Goal: Transaction & Acquisition: Book appointment/travel/reservation

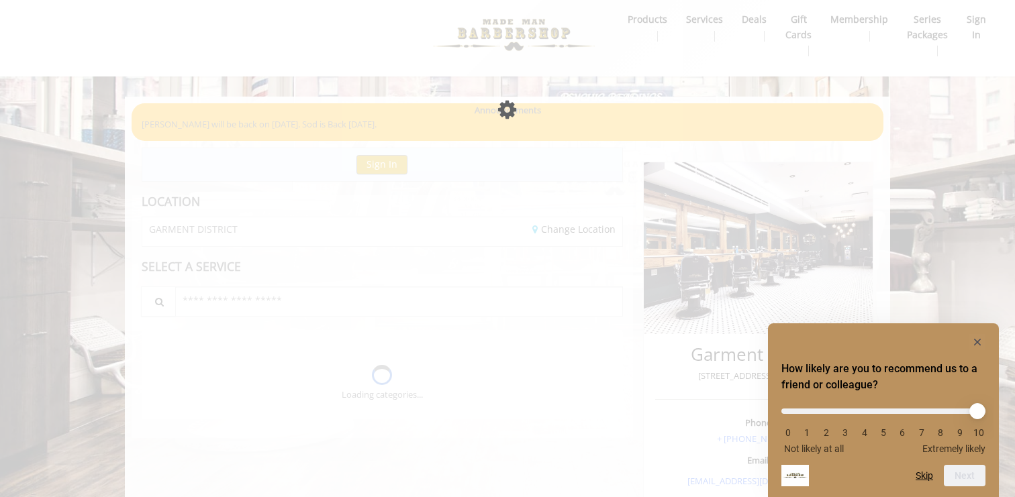
scroll to position [8, 0]
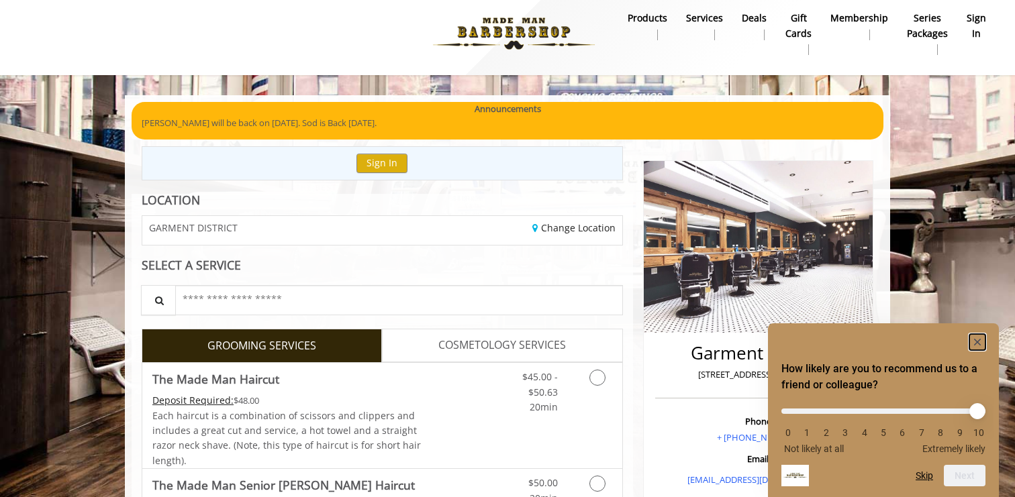
click at [976, 341] on icon "Hide survey" at bounding box center [977, 342] width 7 height 7
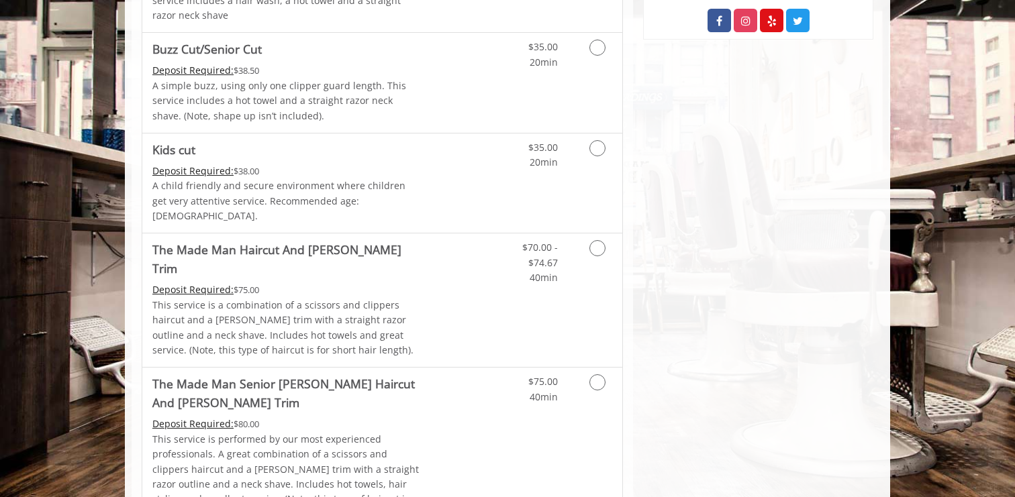
scroll to position [820, 0]
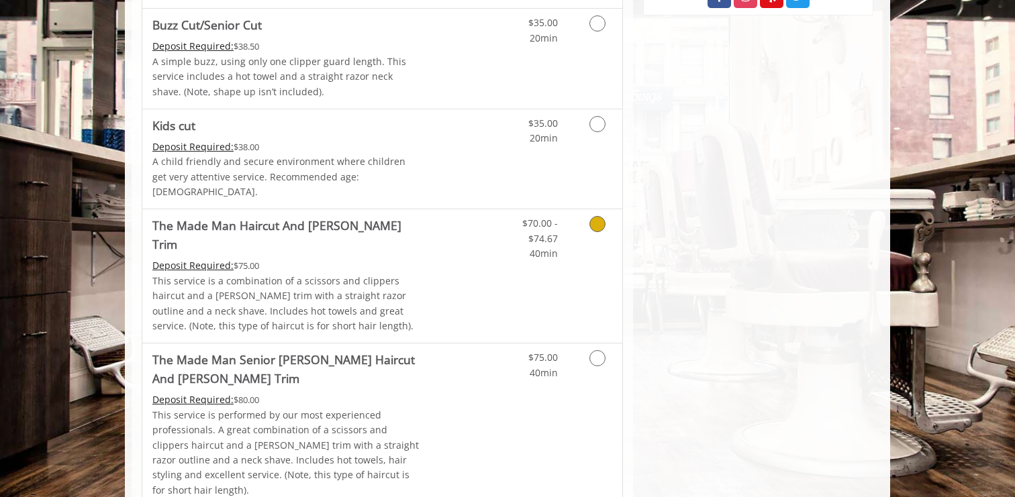
click at [597, 216] on icon "Grooming services" at bounding box center [597, 224] width 16 height 16
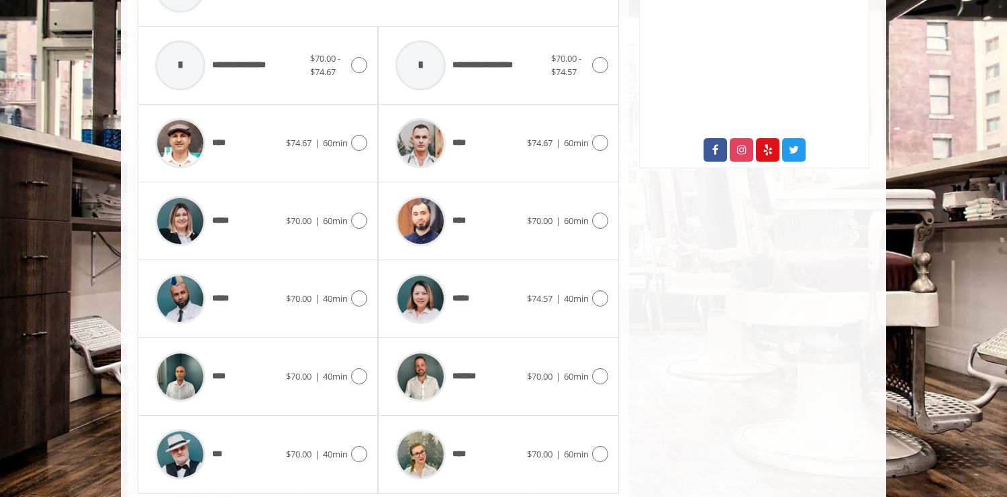
scroll to position [691, 0]
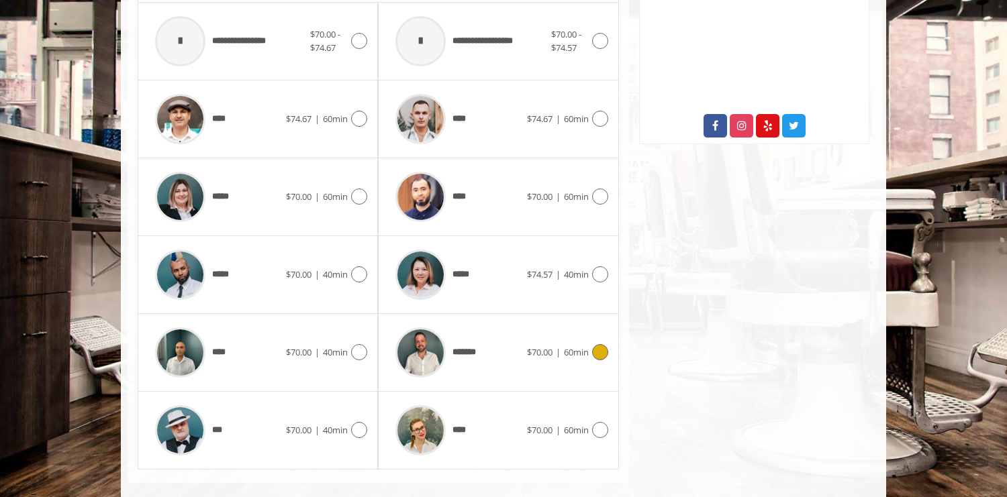
click at [603, 344] on icon at bounding box center [600, 352] width 16 height 16
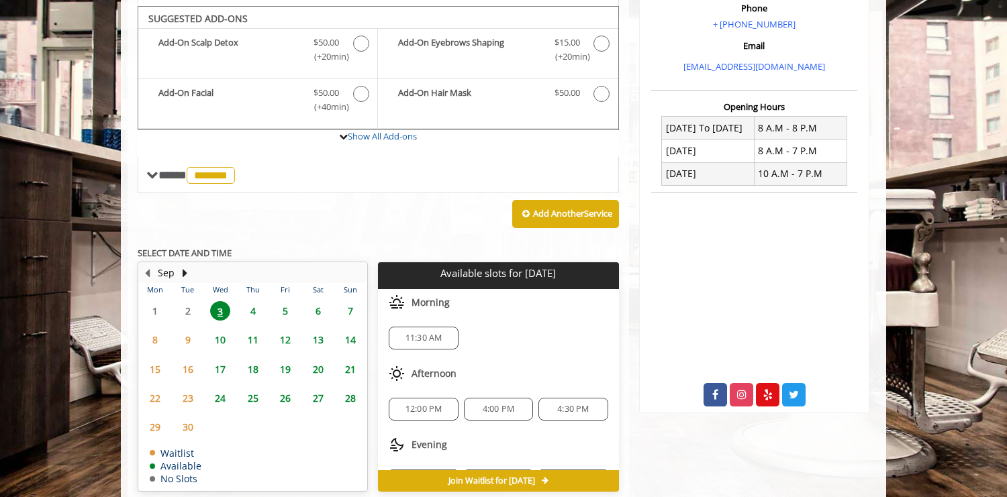
scroll to position [409, 0]
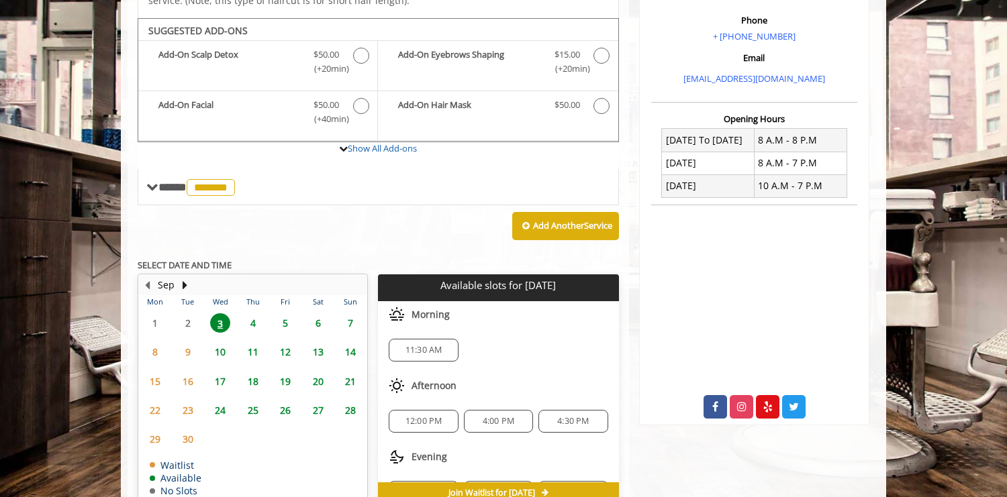
click at [500, 416] on span "4:00 PM" at bounding box center [499, 421] width 32 height 11
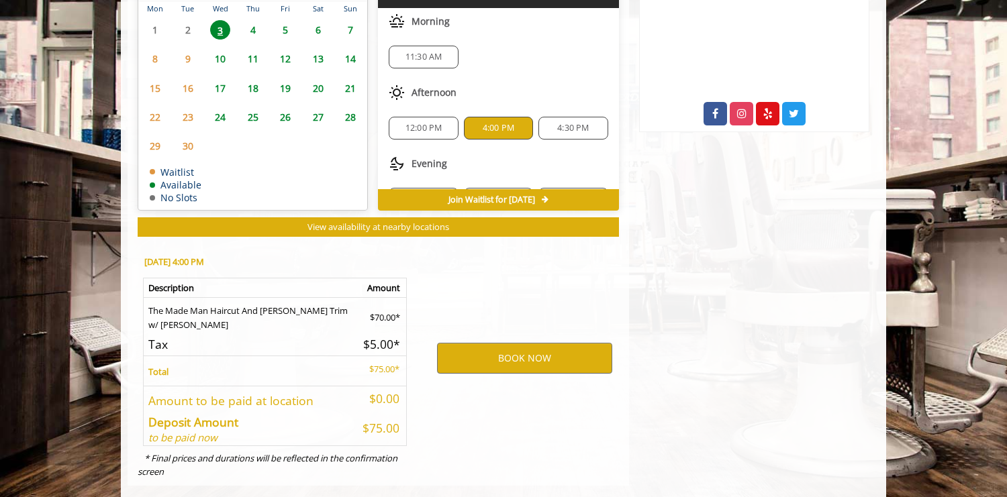
scroll to position [705, 0]
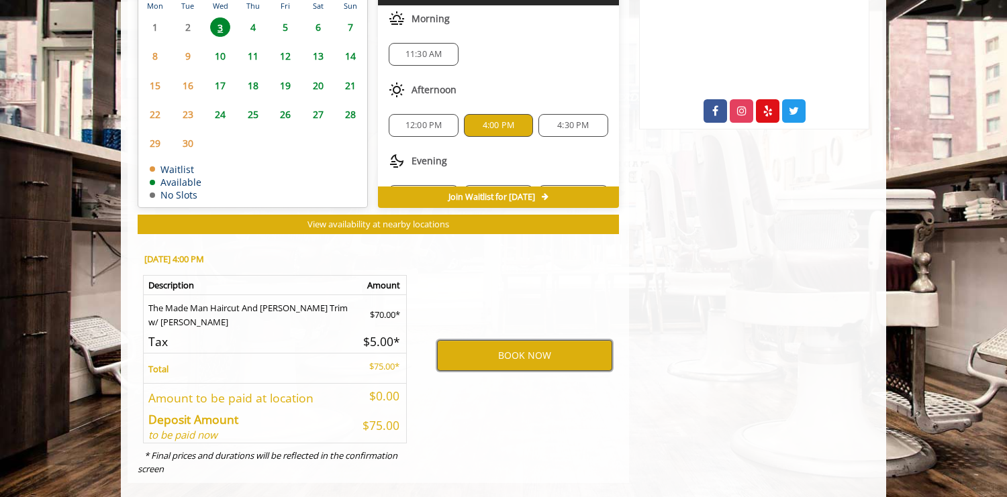
click at [516, 340] on button "BOOK NOW" at bounding box center [524, 355] width 175 height 31
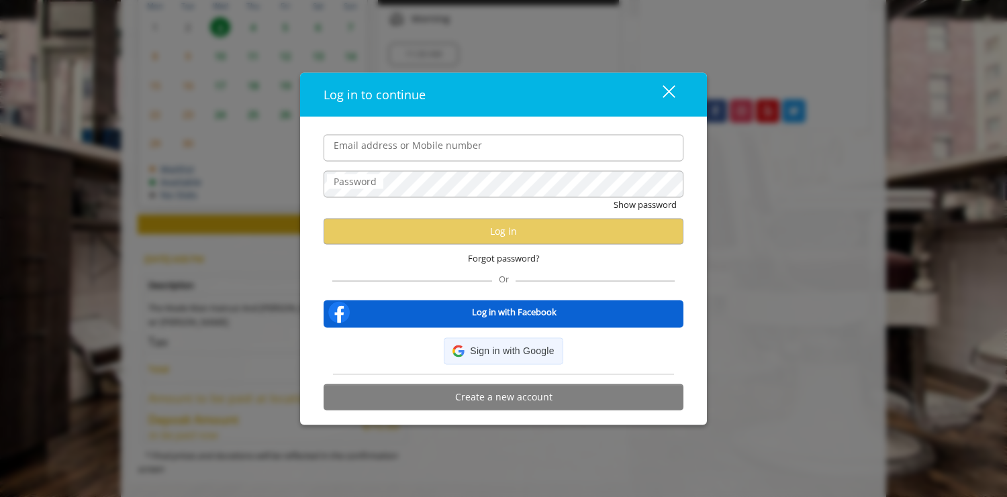
type input "**********"
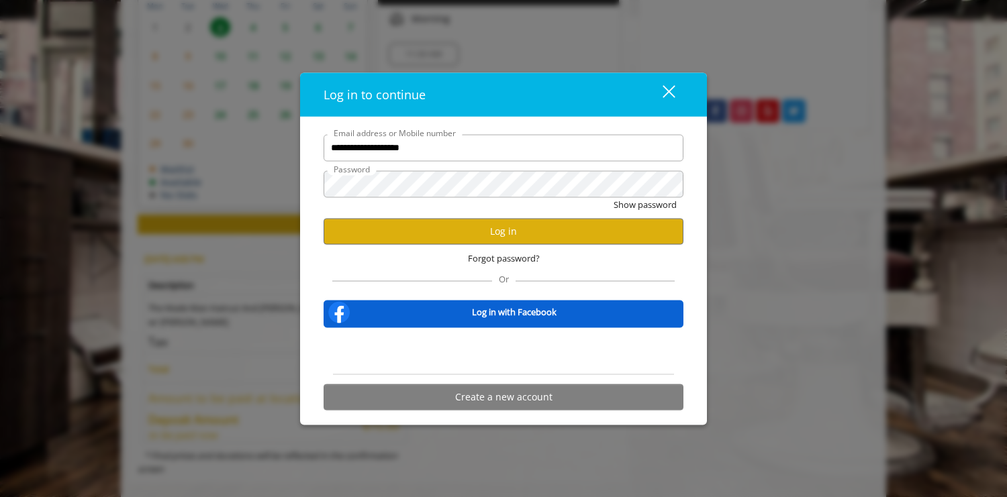
scroll to position [0, 0]
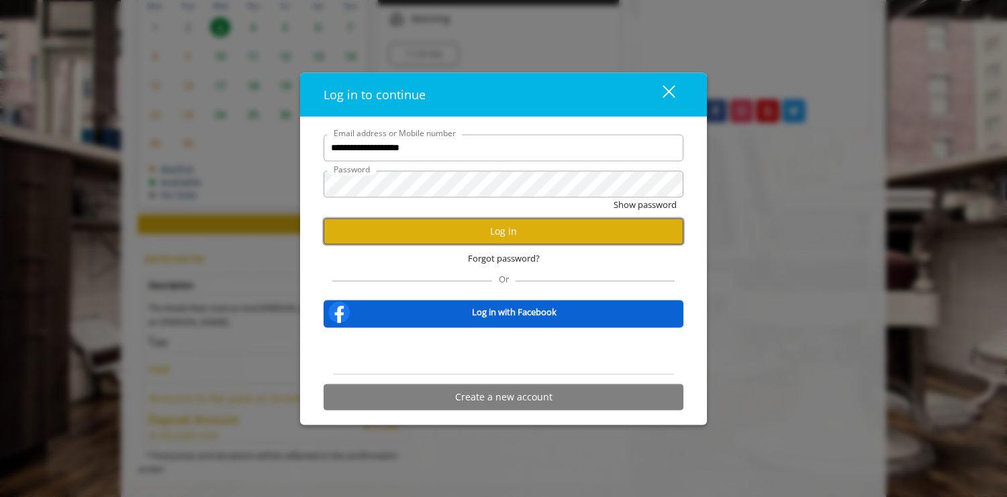
click at [485, 233] on button "Log in" at bounding box center [503, 231] width 360 height 26
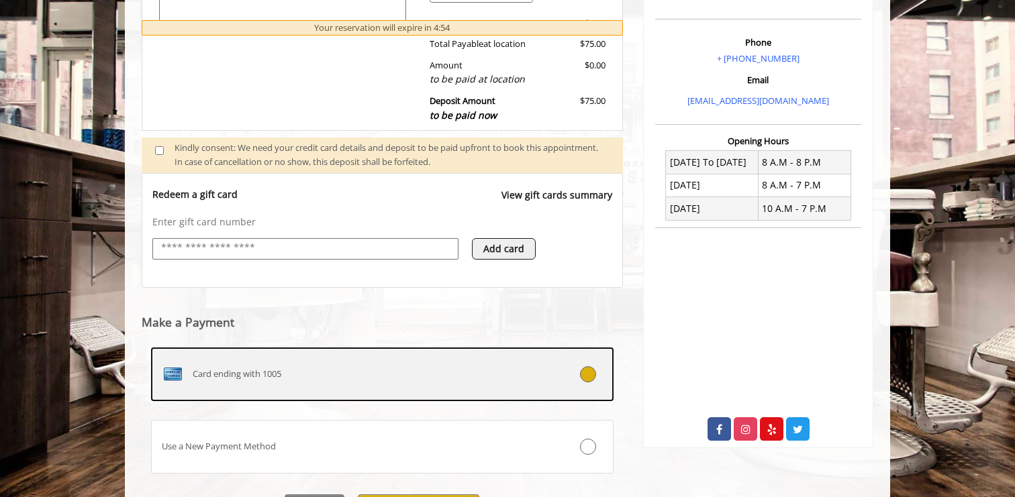
scroll to position [462, 0]
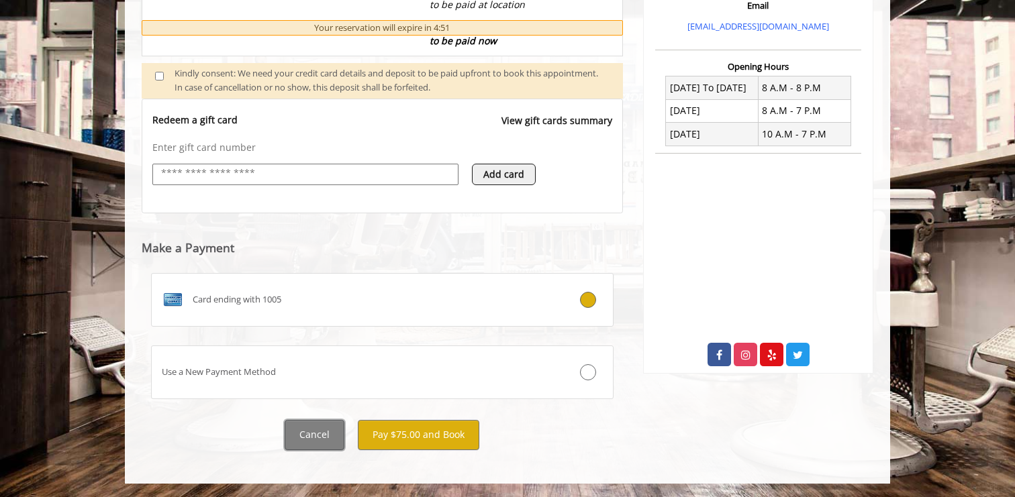
click at [320, 436] on button "Cancel" at bounding box center [315, 435] width 60 height 30
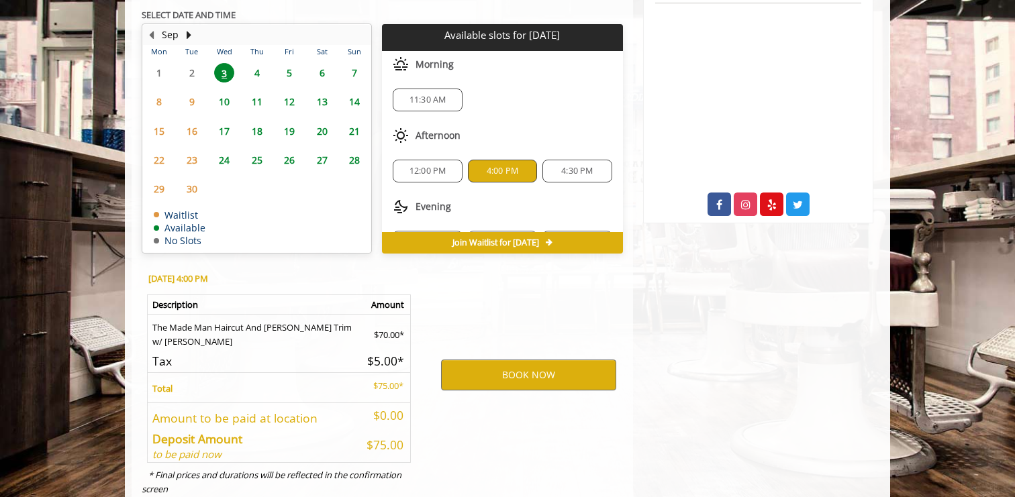
scroll to position [631, 0]
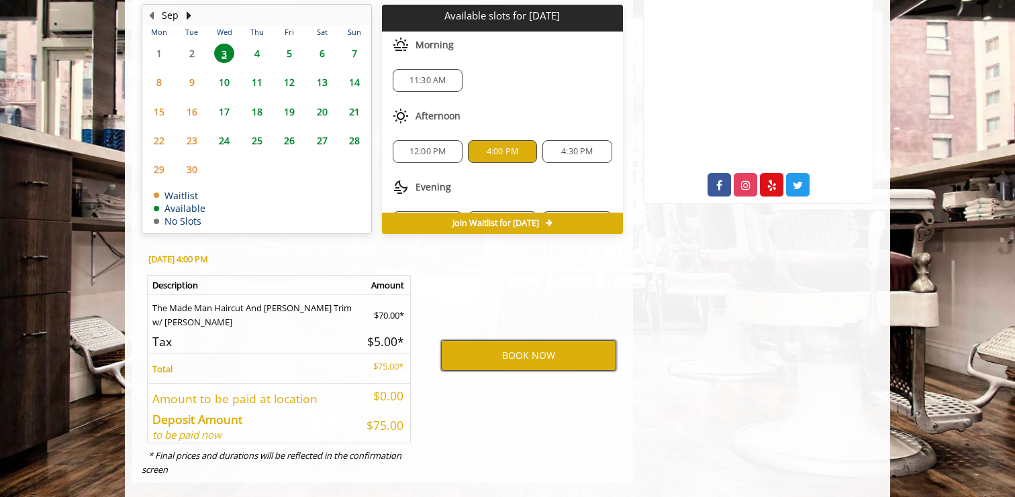
click at [519, 340] on button "BOOK NOW" at bounding box center [528, 355] width 175 height 31
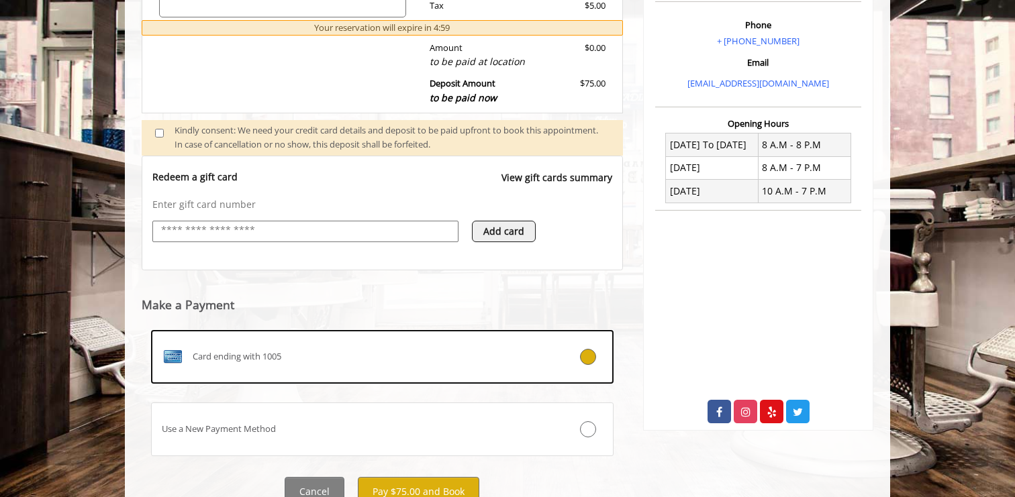
scroll to position [462, 0]
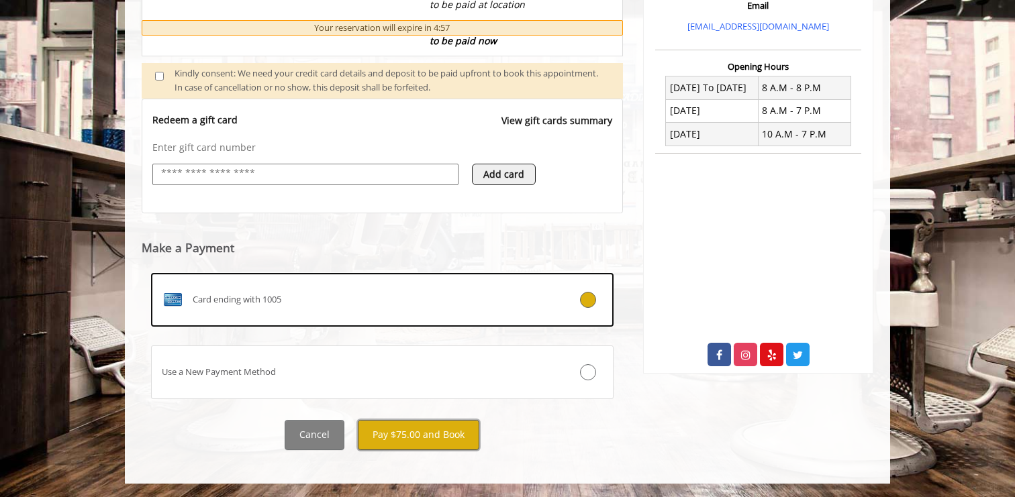
click at [422, 436] on button "Pay $75.00 and Book" at bounding box center [418, 435] width 121 height 30
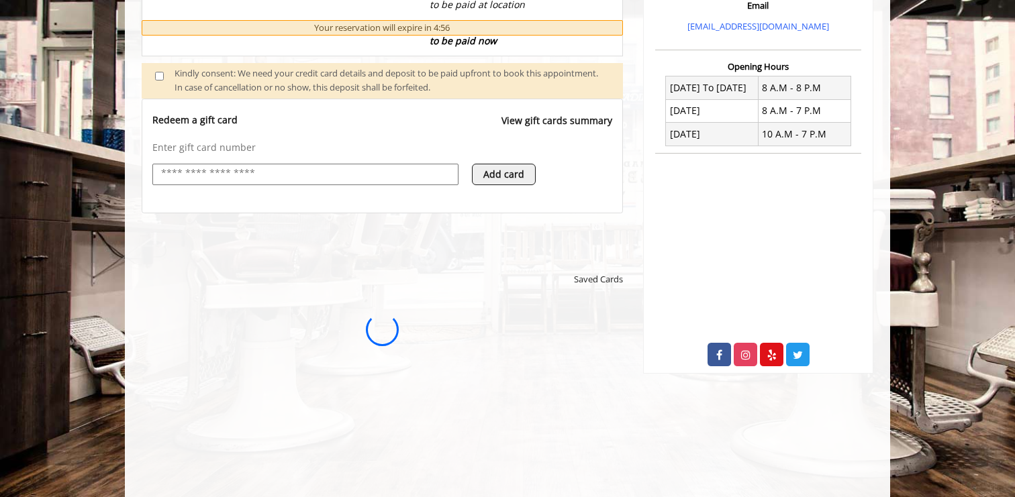
scroll to position [0, 0]
